Goal: Task Accomplishment & Management: Use online tool/utility

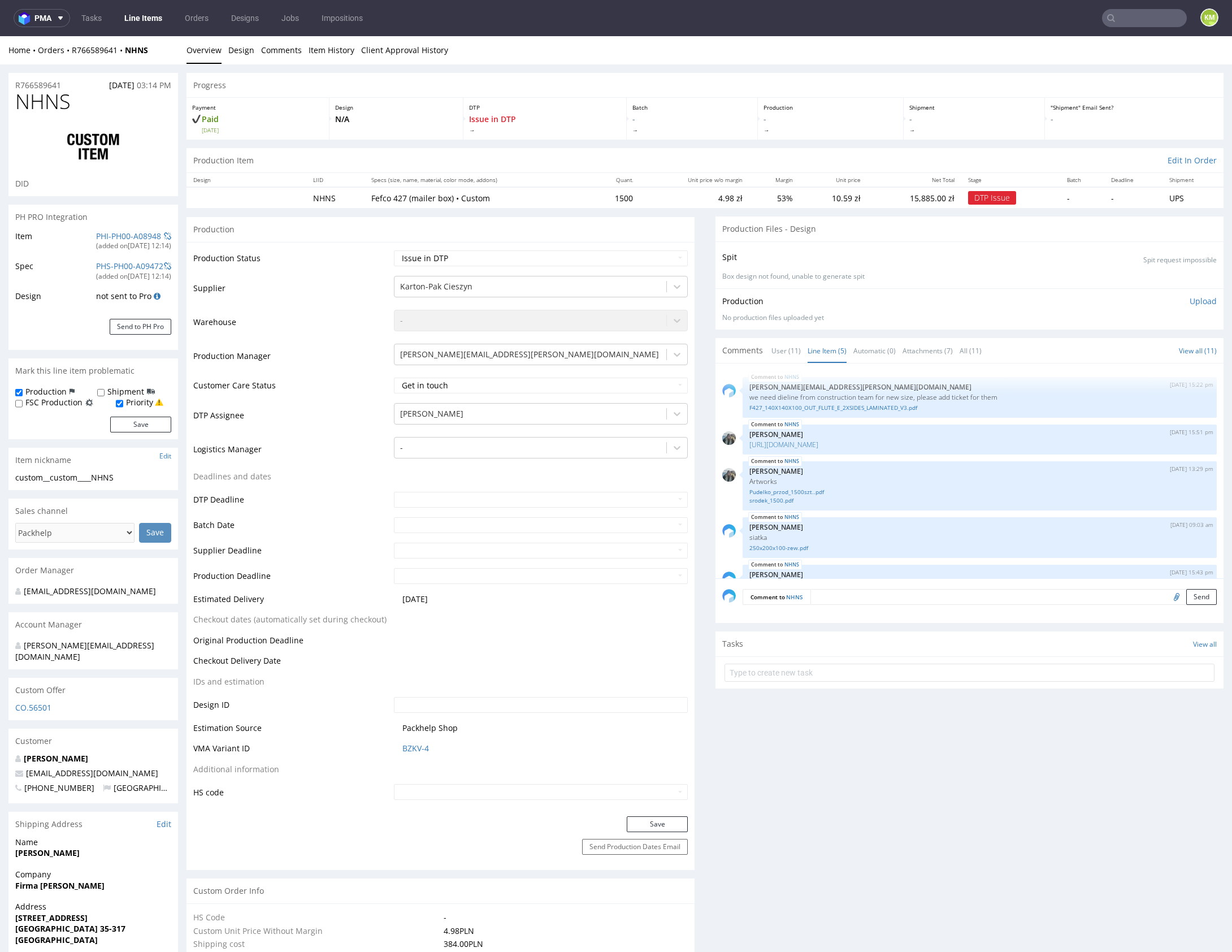
scroll to position [152, 0]
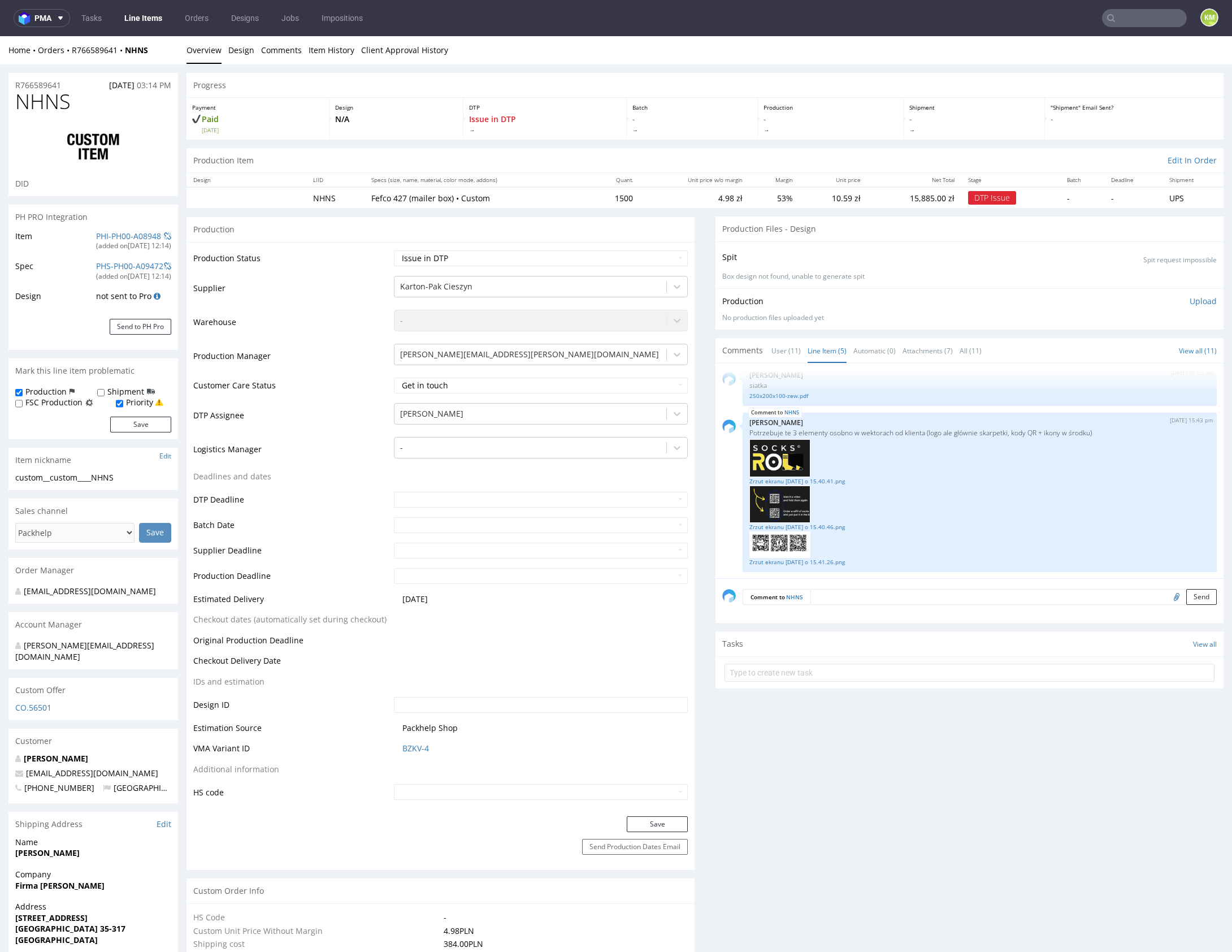
click at [107, 15] on link "Tasks" at bounding box center [91, 18] width 34 height 18
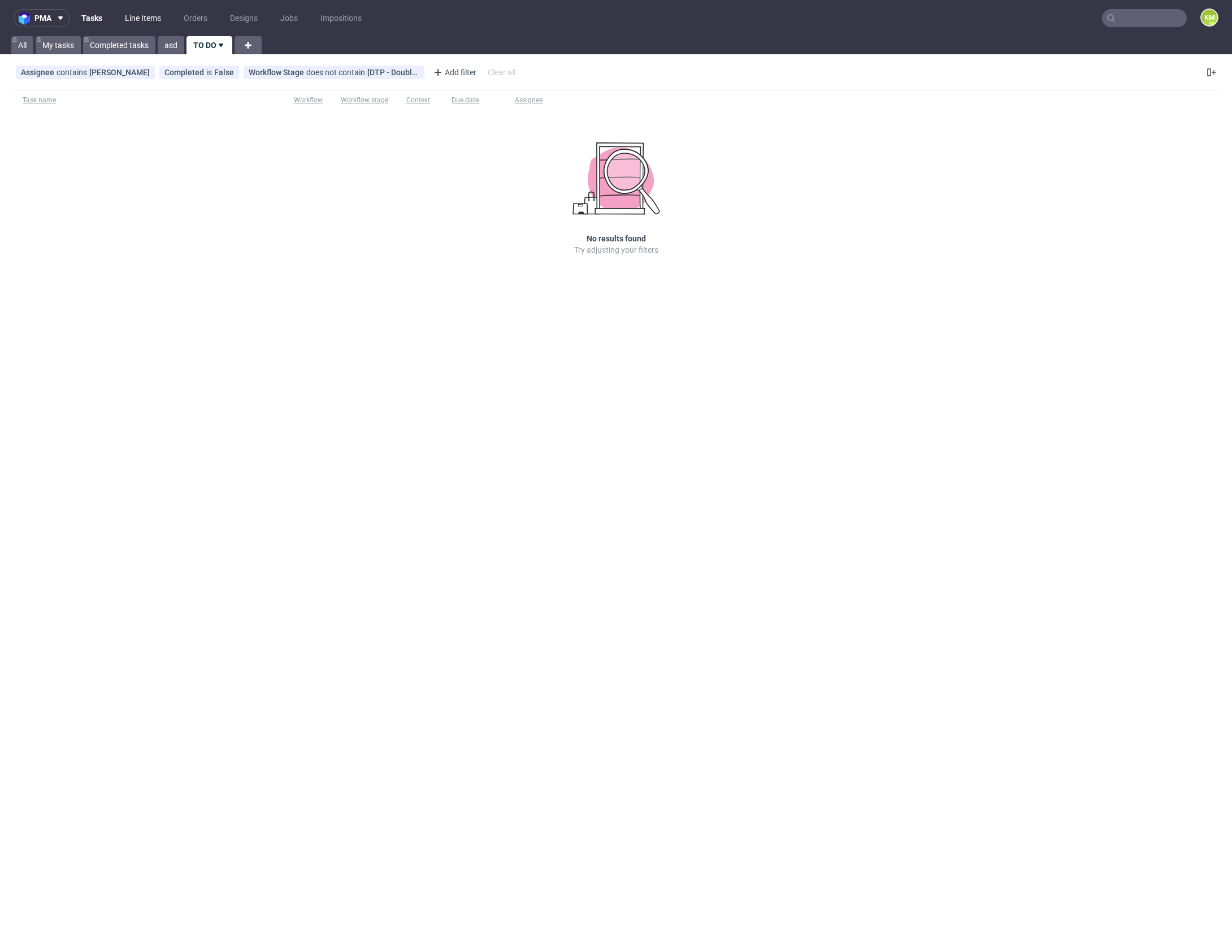
click at [148, 20] on link "Line Items" at bounding box center [143, 18] width 50 height 18
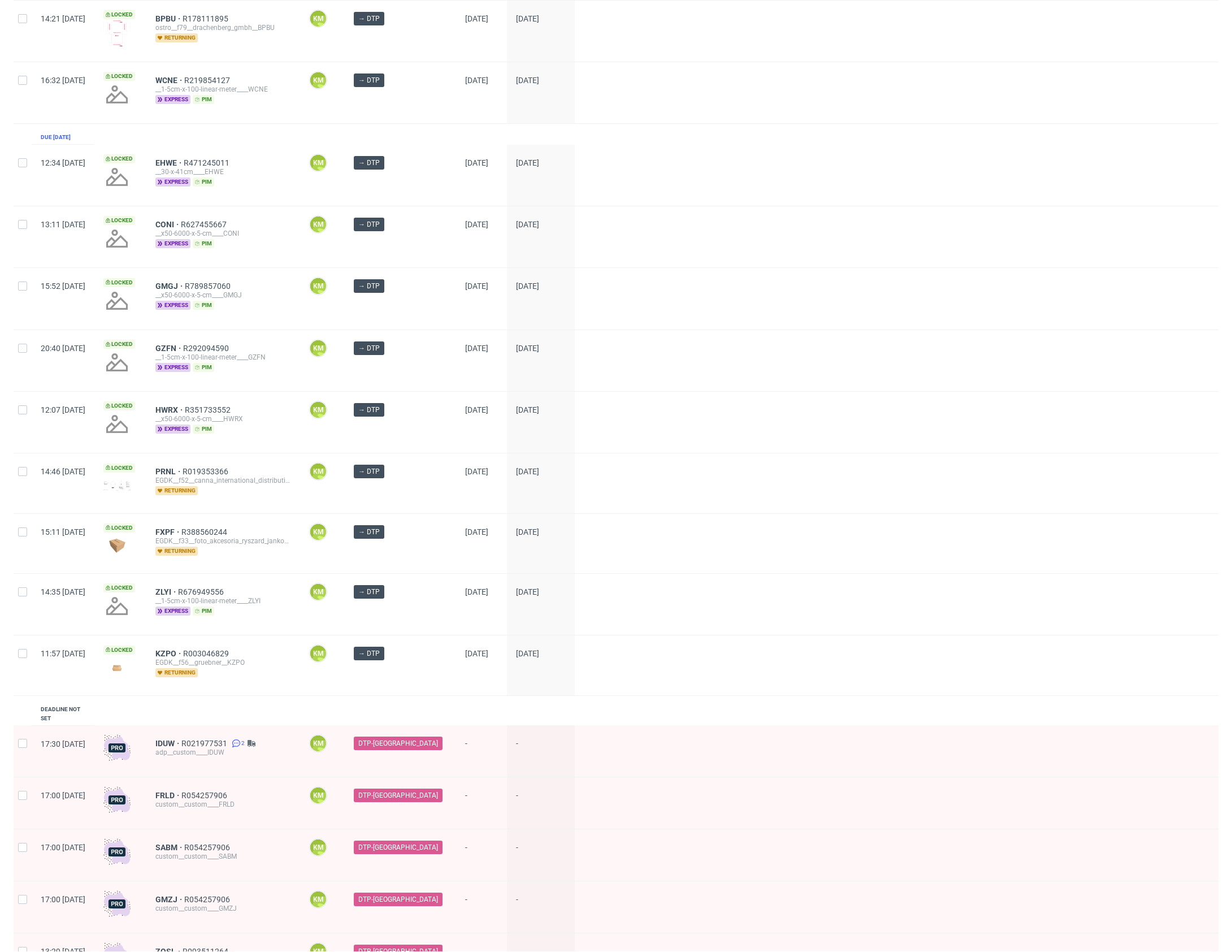
scroll to position [302, 0]
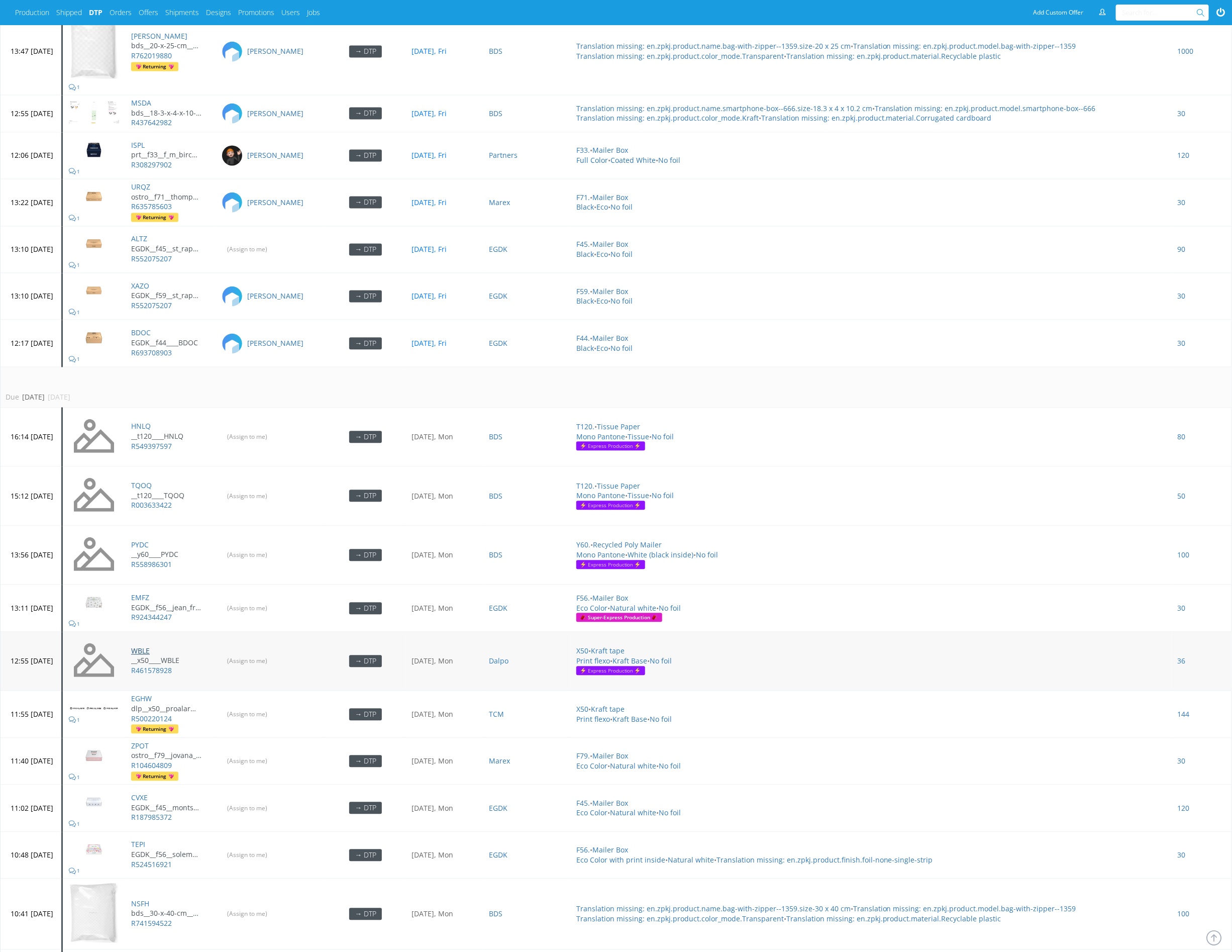
scroll to position [3678, 0]
drag, startPoint x: 170, startPoint y: 468, endPoint x: 174, endPoint y: 432, distance: 36.2
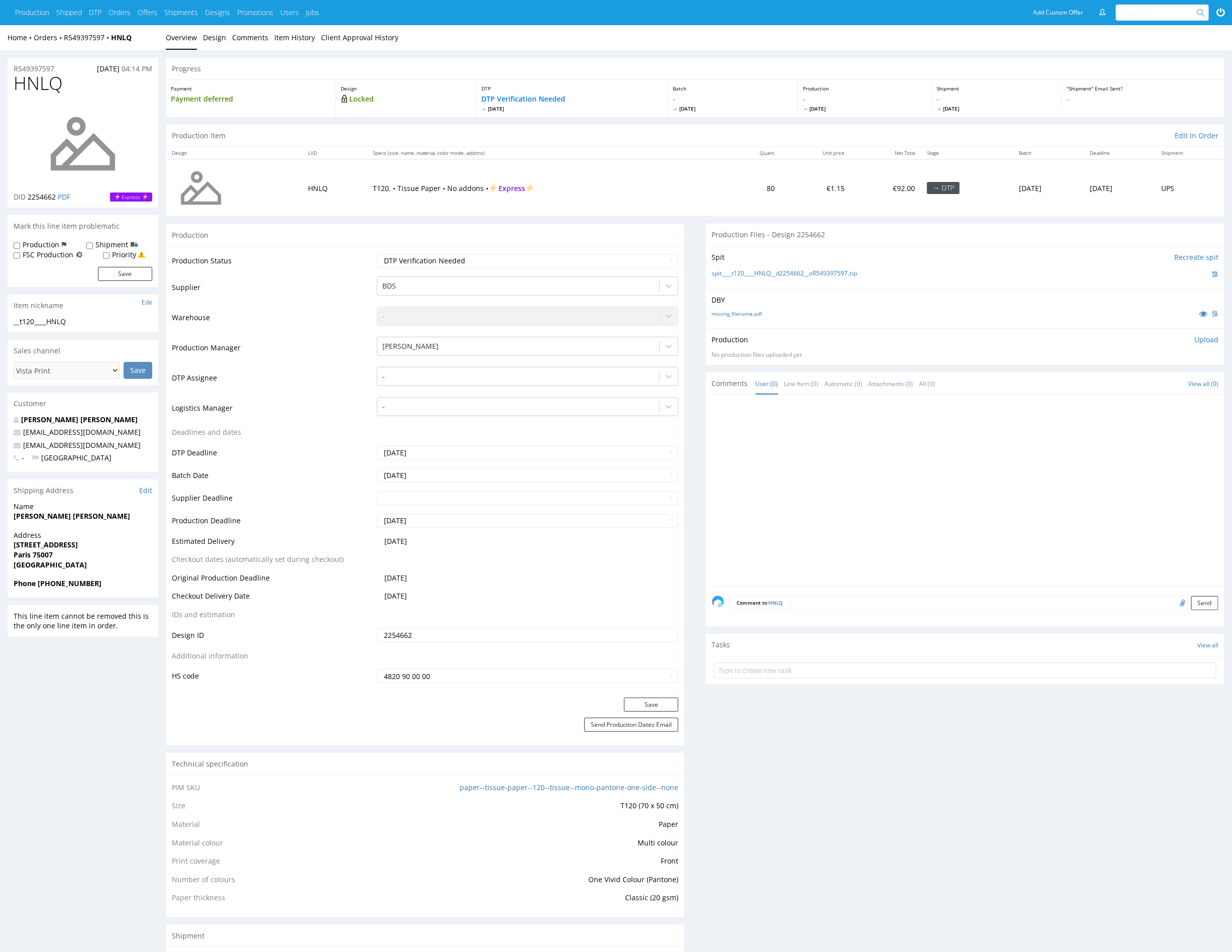
click at [807, 488] on div at bounding box center [969, 493] width 513 height 185
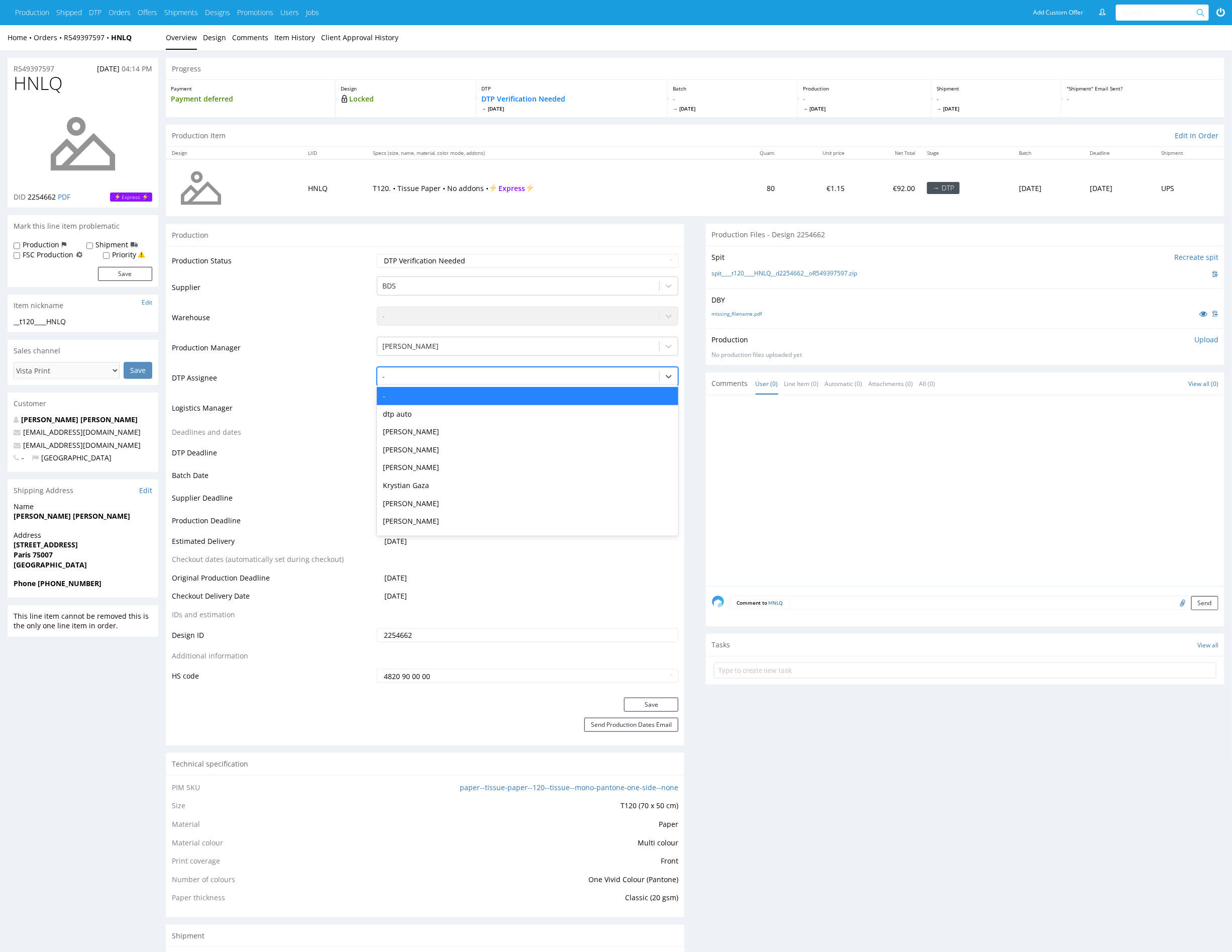
click at [489, 374] on div at bounding box center [518, 376] width 272 height 12
type input "mark"
click at [489, 400] on div "[PERSON_NAME]" at bounding box center [528, 396] width 301 height 18
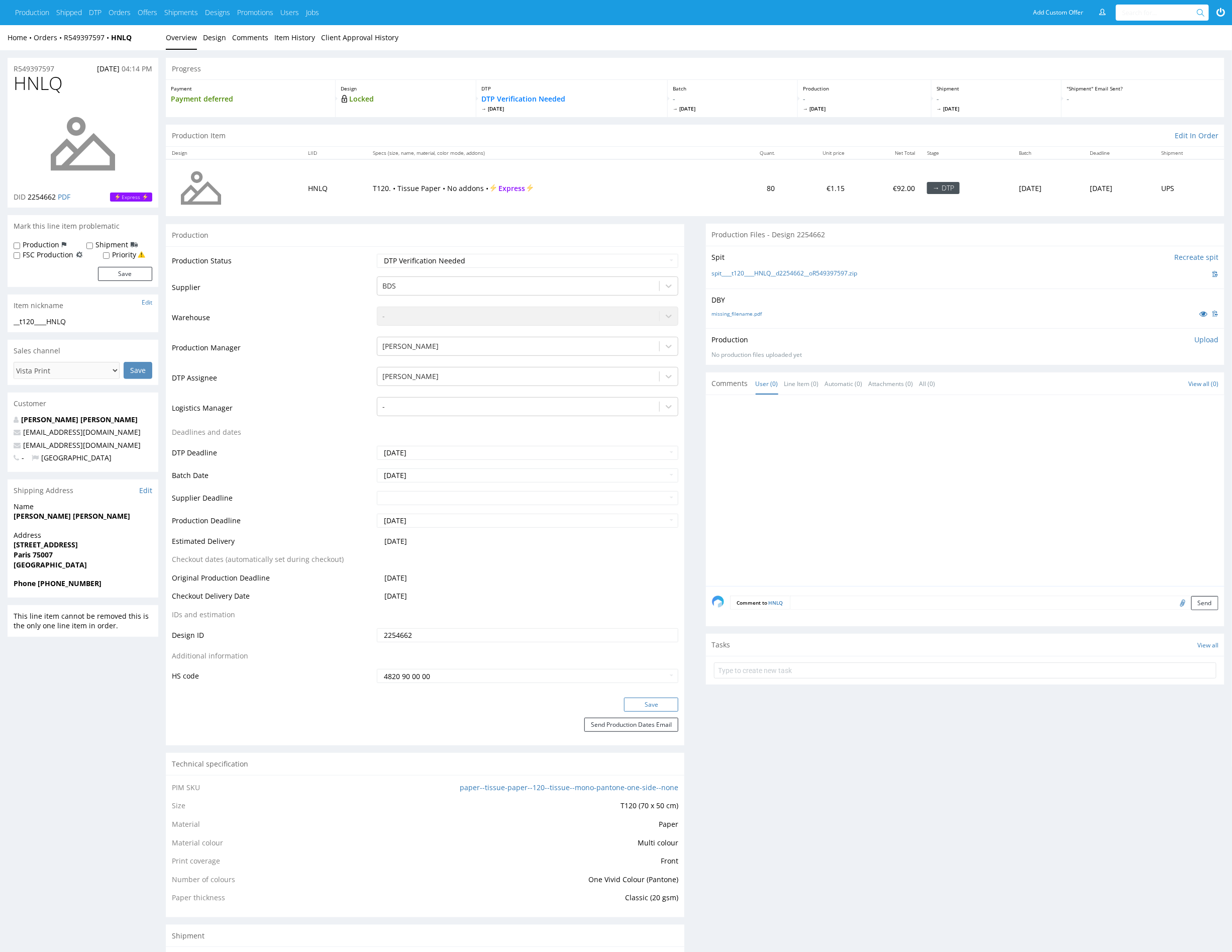
click at [663, 701] on button "Save" at bounding box center [651, 704] width 54 height 14
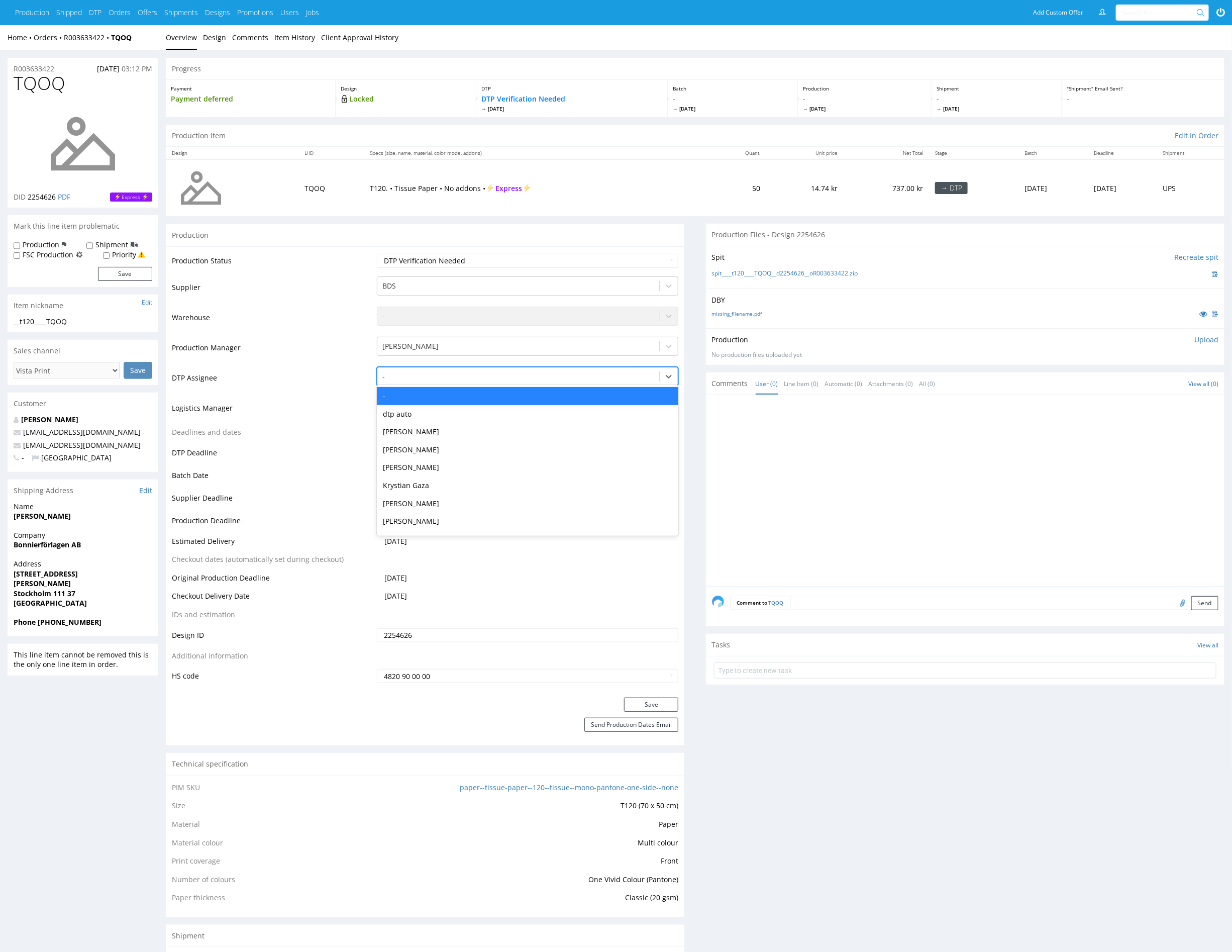
click at [502, 372] on div at bounding box center [518, 376] width 272 height 12
type input "mark"
click at [487, 392] on div "[PERSON_NAME]" at bounding box center [528, 396] width 301 height 18
click at [643, 702] on button "Save" at bounding box center [651, 704] width 54 height 14
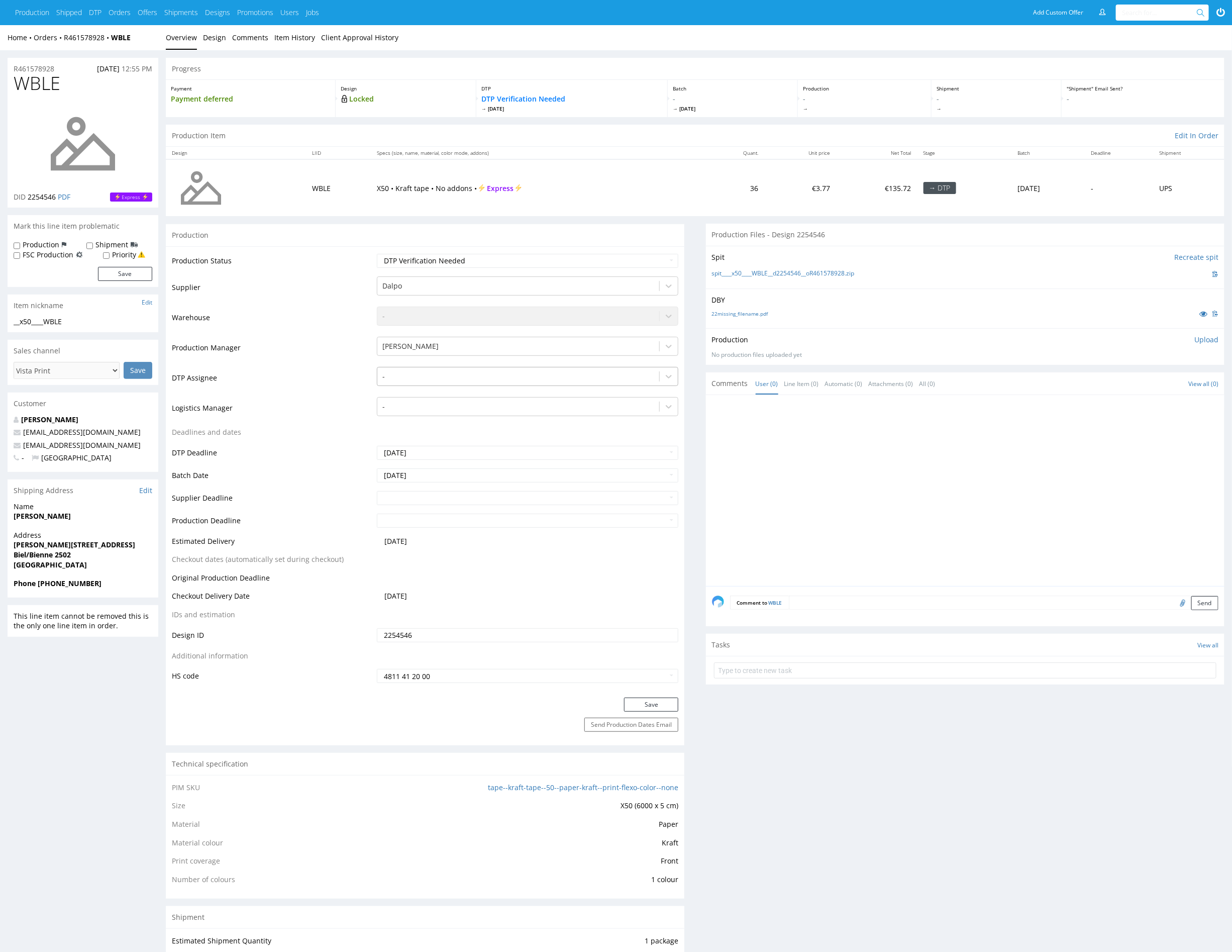
click at [469, 372] on div at bounding box center [518, 376] width 272 height 12
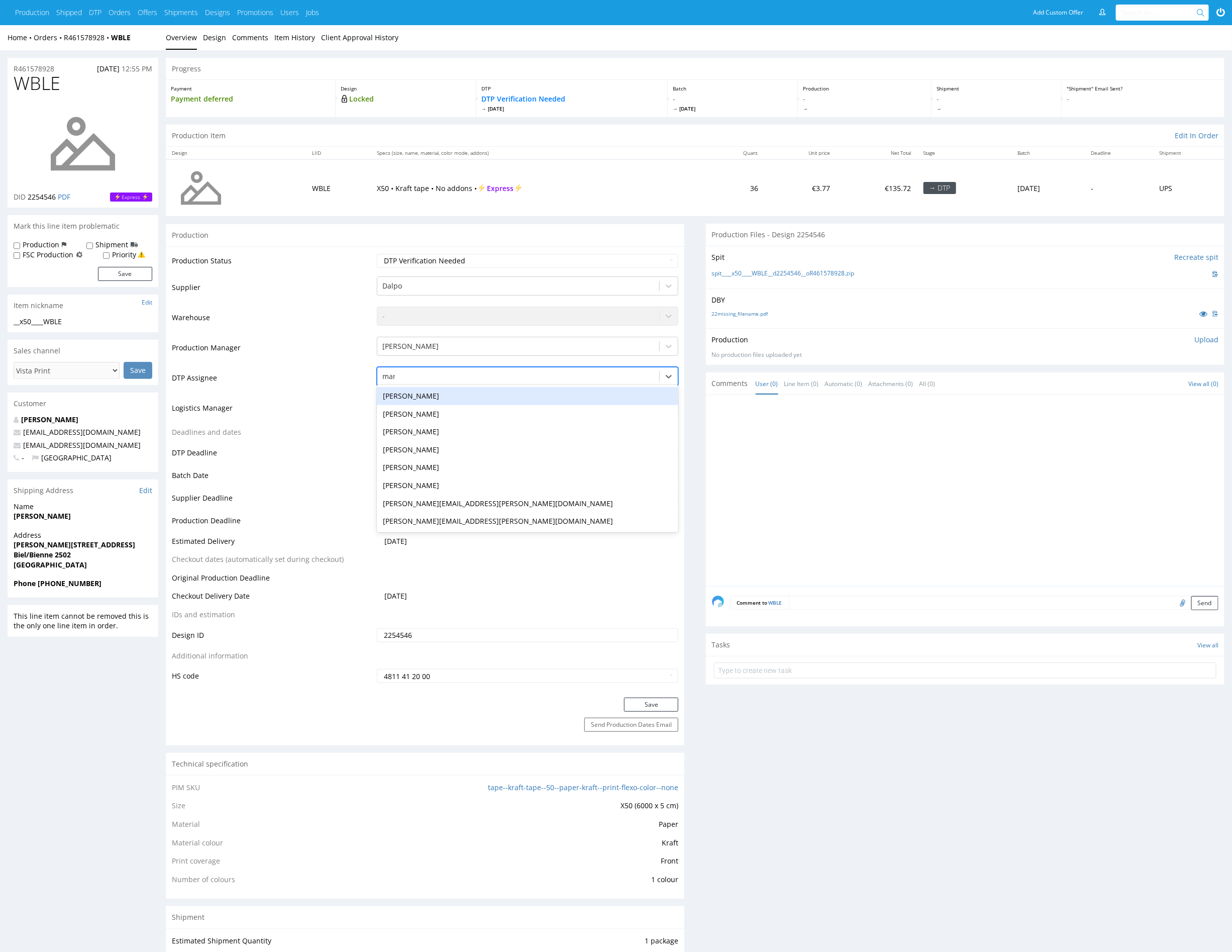
type input "mark"
drag, startPoint x: 496, startPoint y: 397, endPoint x: 587, endPoint y: 515, distance: 149.0
click at [497, 397] on div "[PERSON_NAME]" at bounding box center [528, 396] width 301 height 18
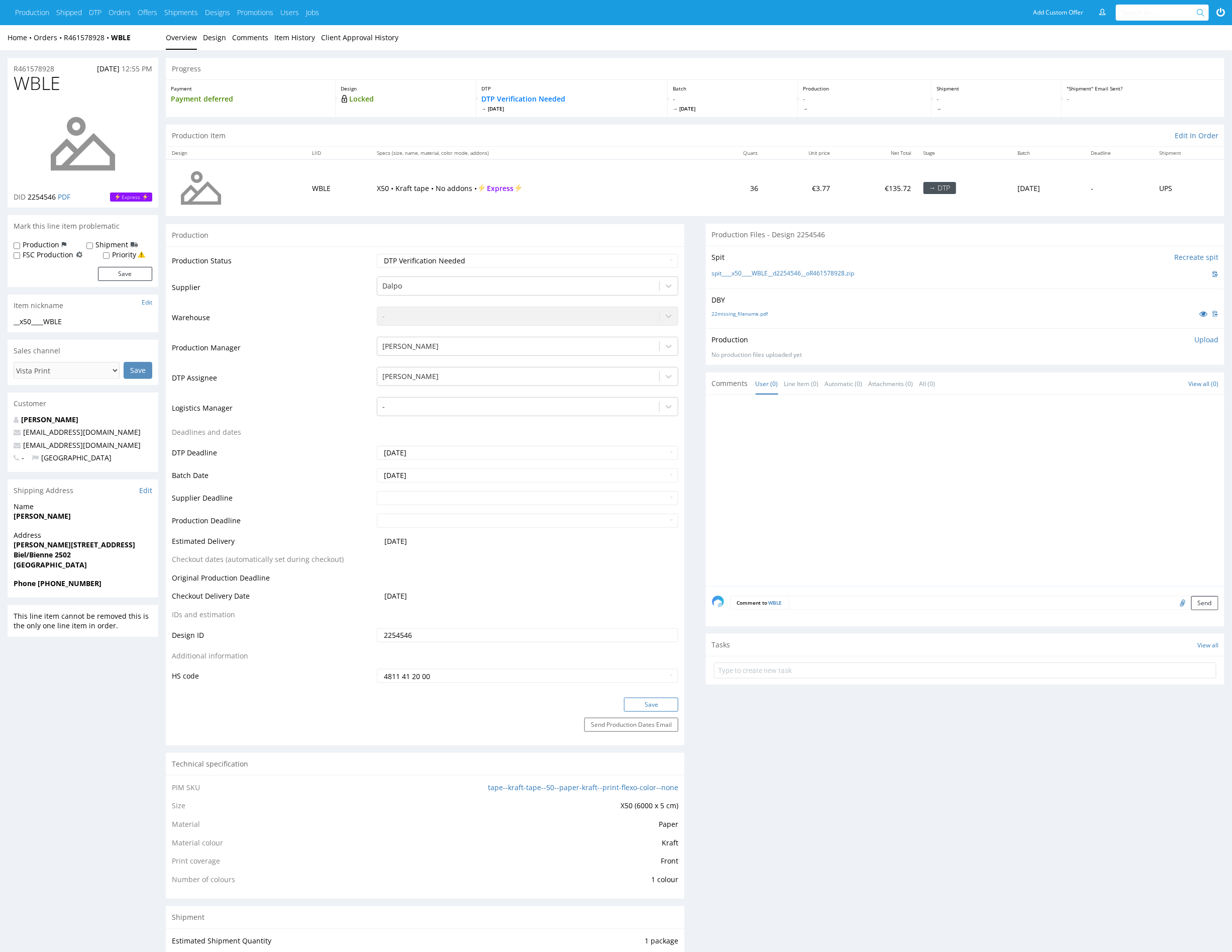
click at [646, 703] on button "Save" at bounding box center [651, 704] width 54 height 14
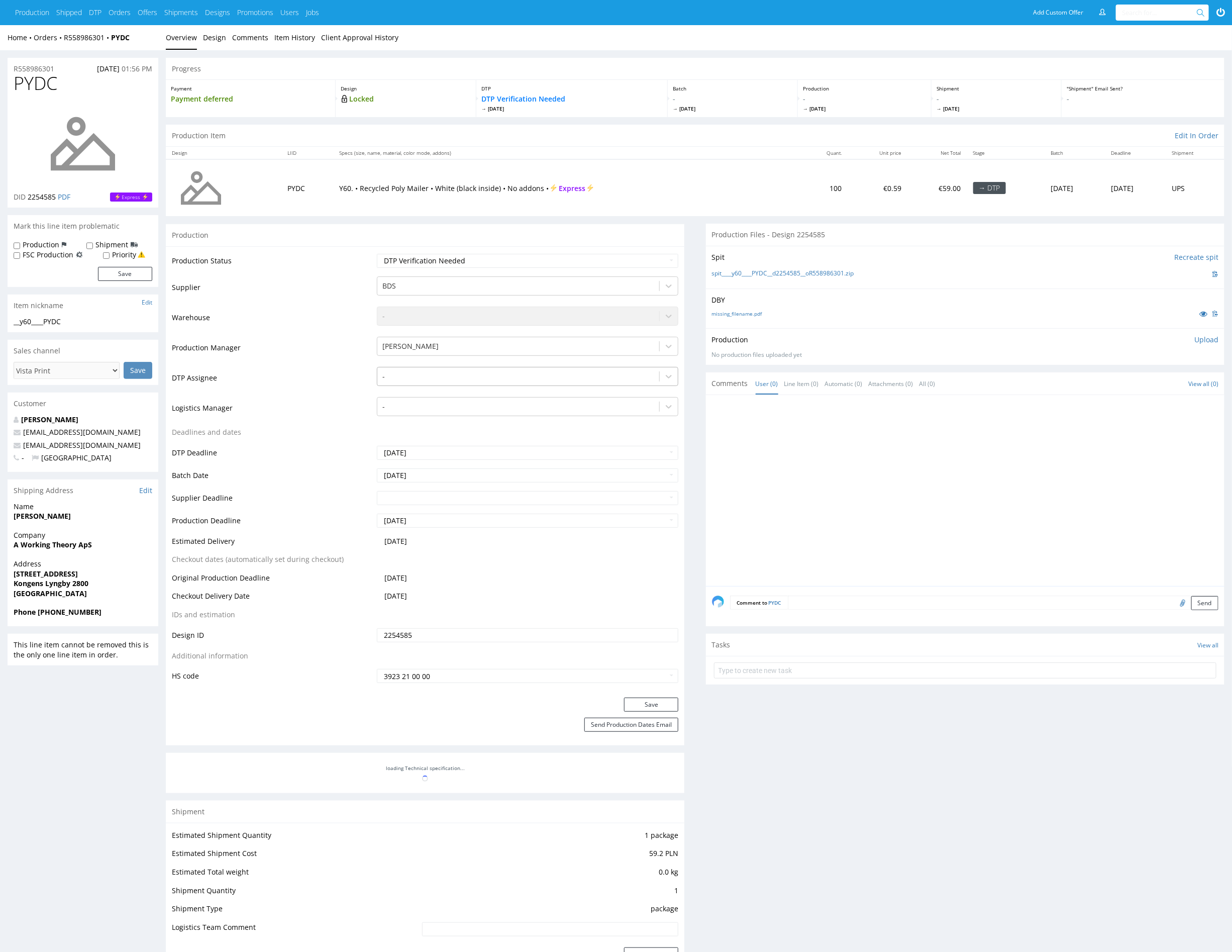
click at [481, 374] on div at bounding box center [518, 376] width 272 height 12
type input "mark"
click at [475, 393] on div "[PERSON_NAME]" at bounding box center [528, 396] width 301 height 18
click at [638, 702] on button "Save" at bounding box center [651, 704] width 54 height 14
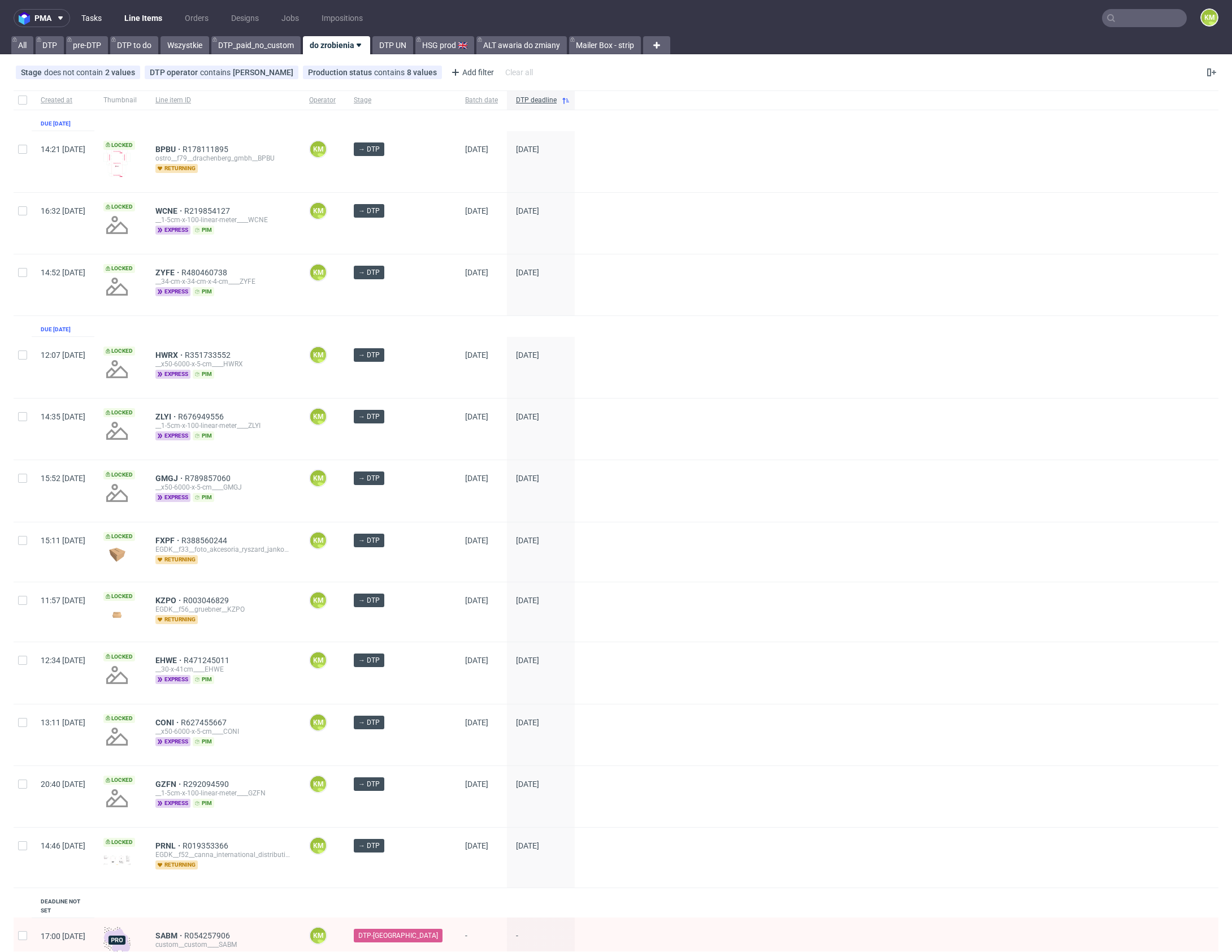
click at [89, 15] on link "Tasks" at bounding box center [91, 18] width 34 height 18
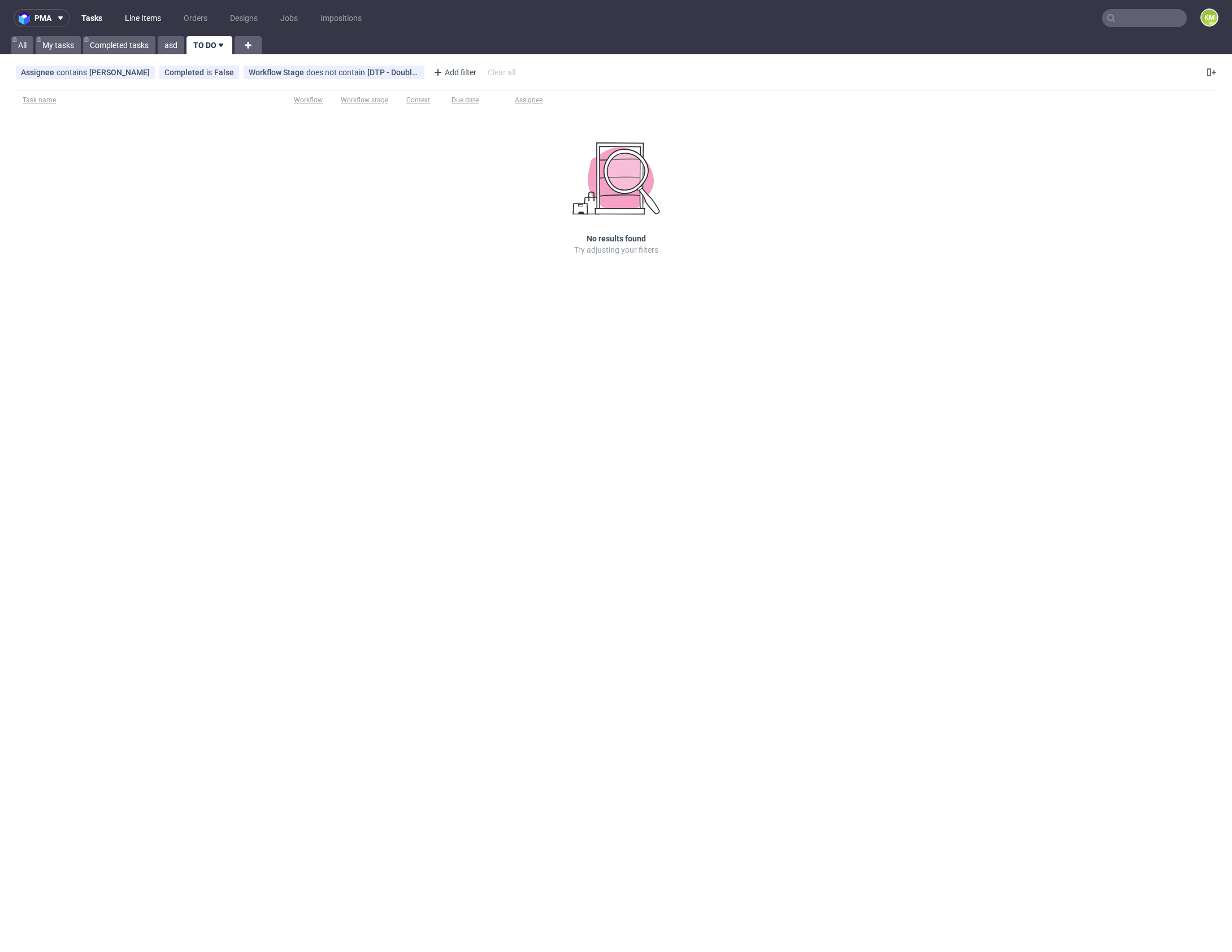
click at [149, 20] on link "Line Items" at bounding box center [143, 18] width 50 height 18
